Goal: Information Seeking & Learning: Learn about a topic

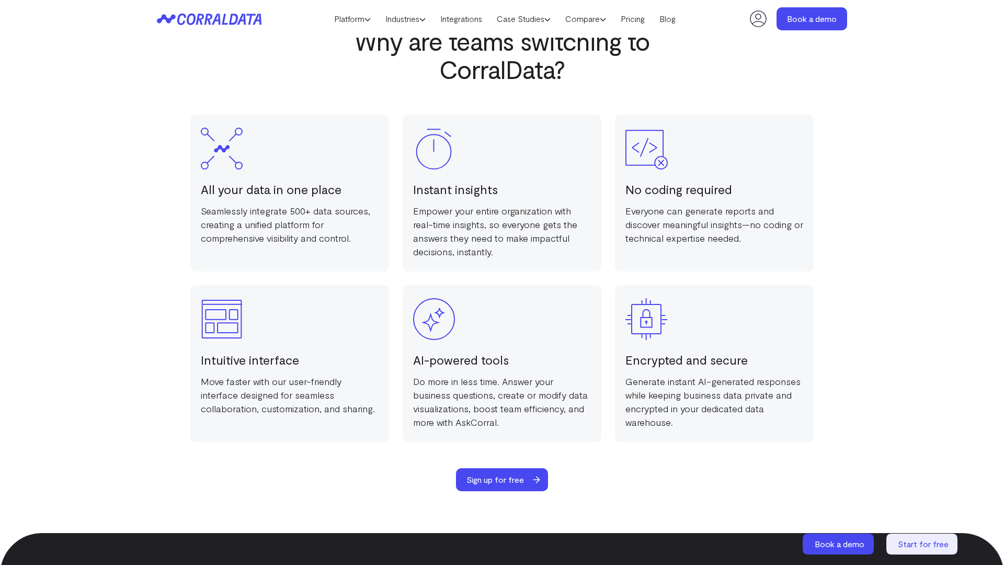
scroll to position [2037, 0]
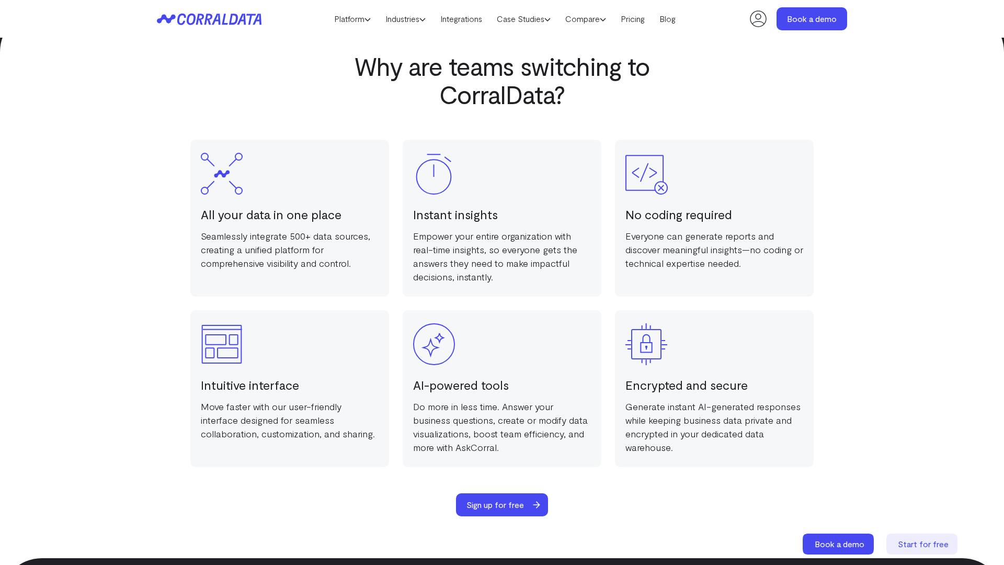
scroll to position [2037, 0]
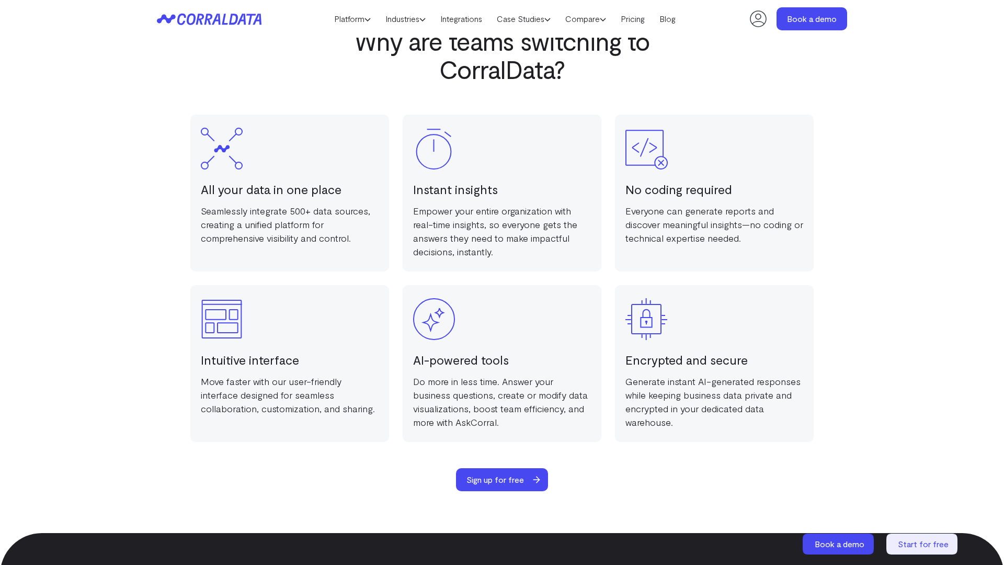
scroll to position [2037, 0]
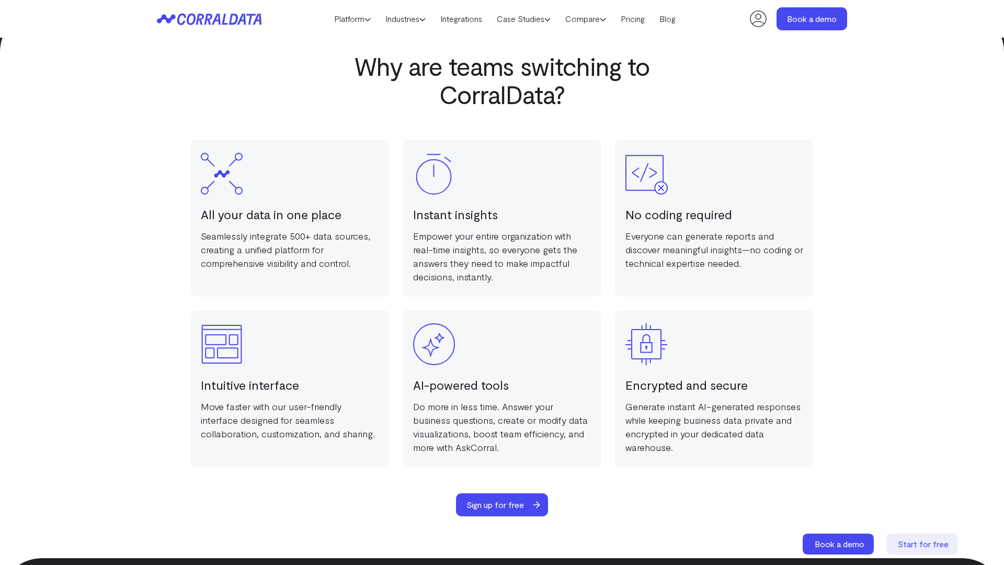
scroll to position [2037, 0]
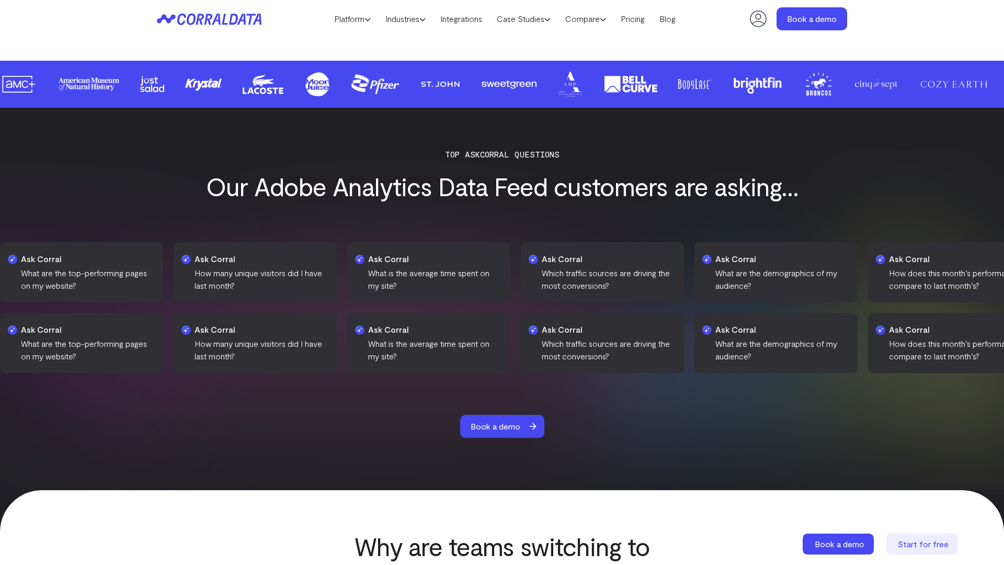
scroll to position [1532, 0]
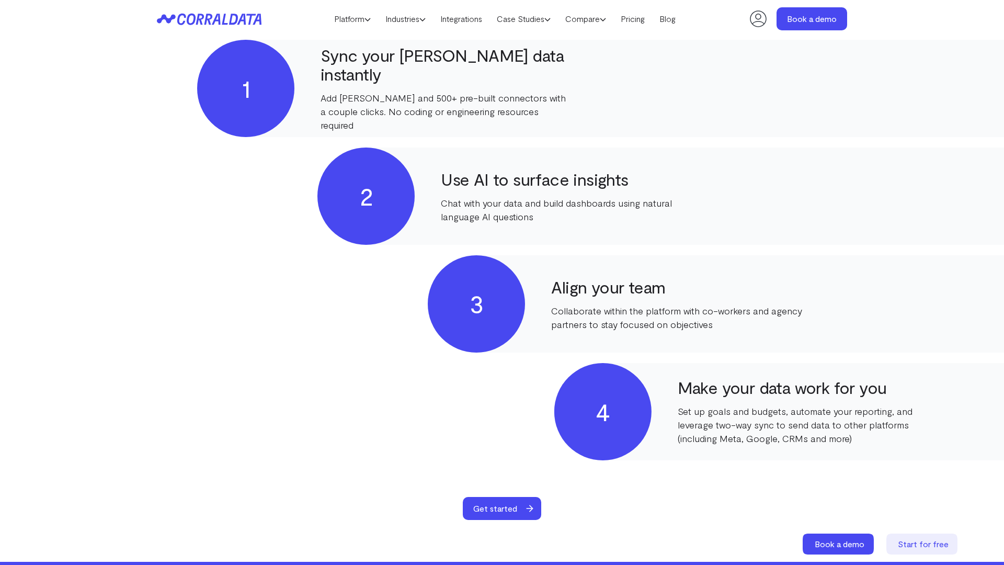
scroll to position [521, 0]
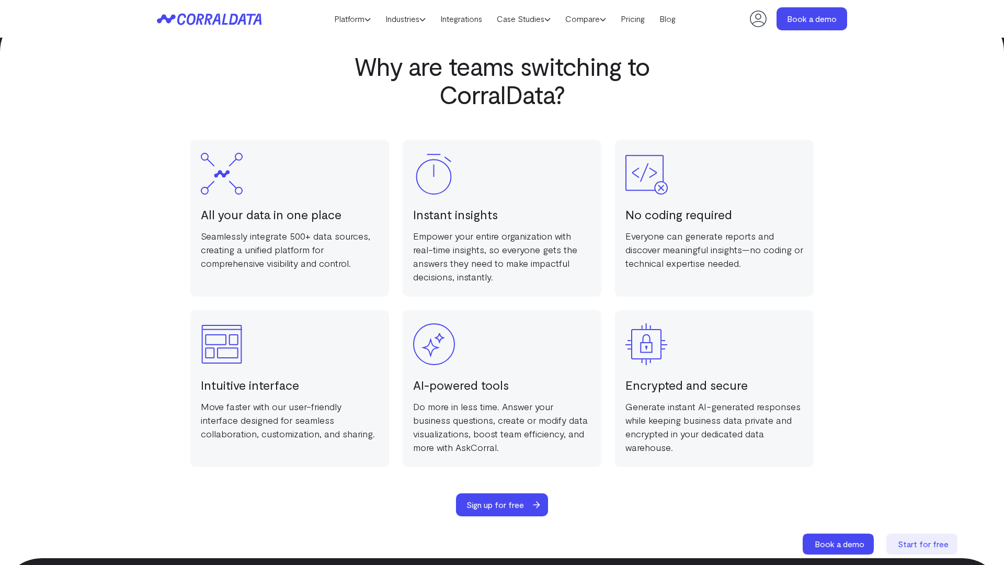
scroll to position [2037, 0]
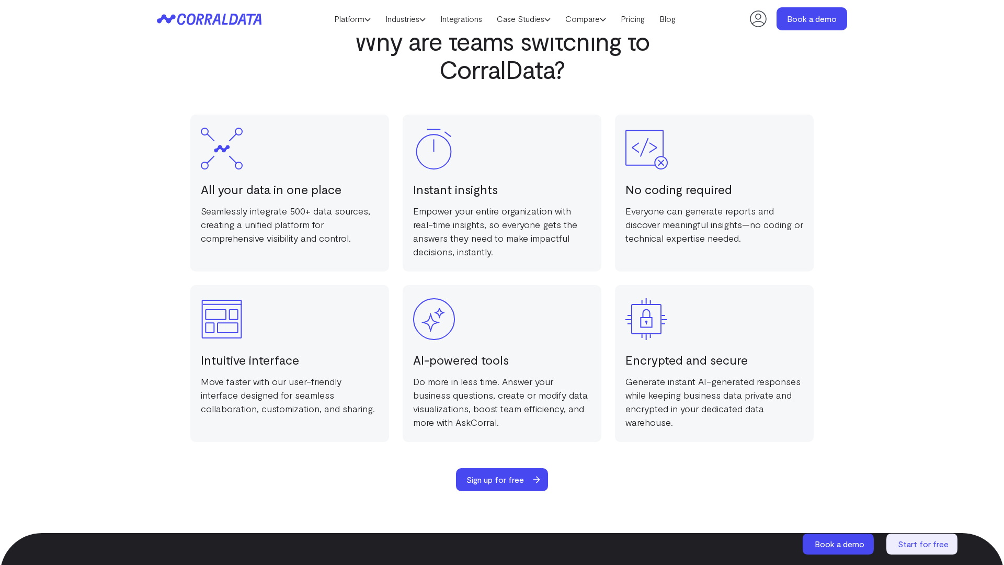
scroll to position [2037, 0]
